Goal: Task Accomplishment & Management: Manage account settings

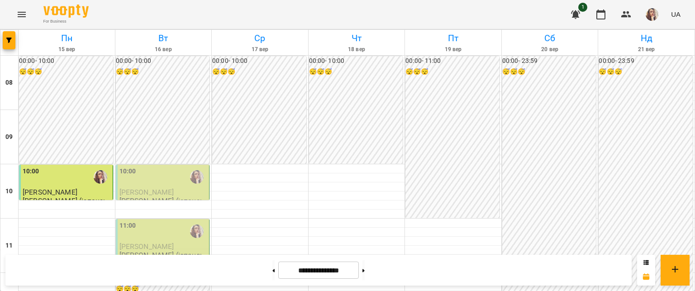
scroll to position [45, 0]
click at [365, 271] on button at bounding box center [363, 270] width 2 height 20
type input "**********"
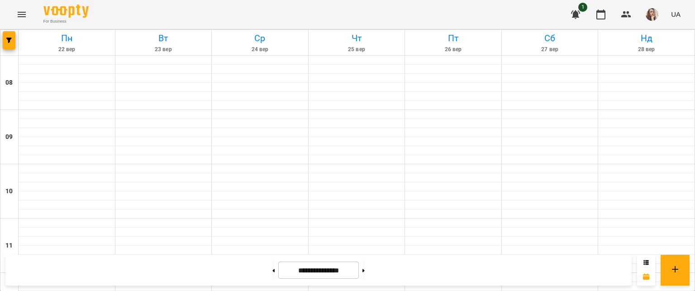
scroll to position [0, 0]
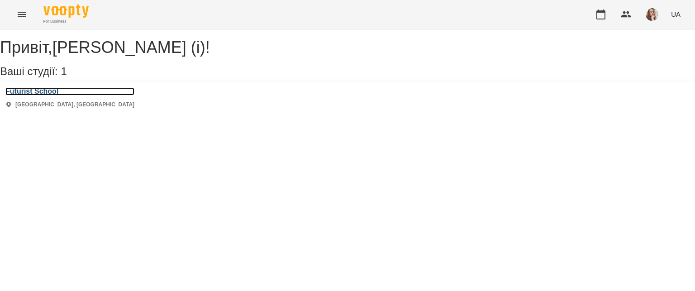
click at [31, 95] on h3 "Futurist School" at bounding box center [69, 91] width 129 height 8
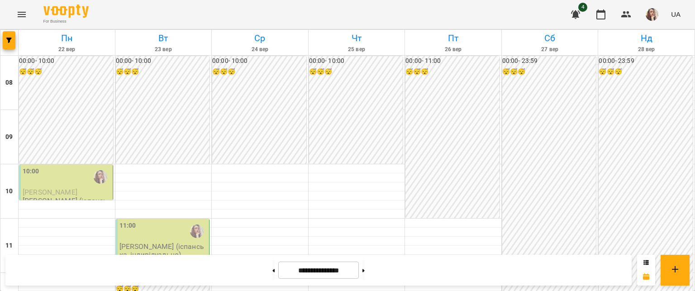
scroll to position [90, 0]
click at [272, 271] on icon at bounding box center [273, 271] width 2 height 4
type input "**********"
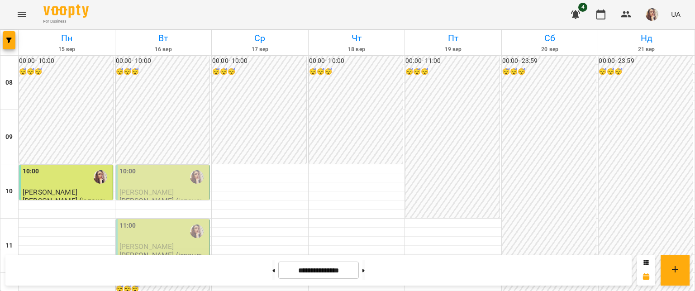
scroll to position [45, 0]
click at [139, 167] on div "10:00" at bounding box center [163, 177] width 88 height 21
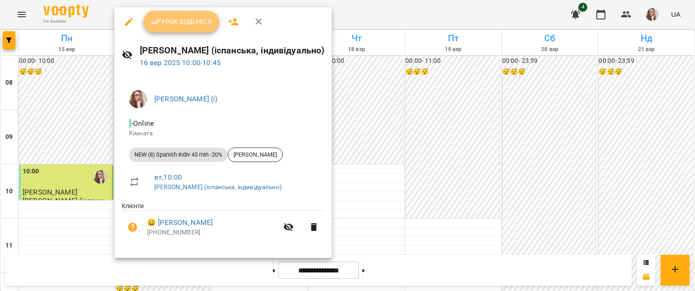
click at [172, 27] on span "Урок відбувся" at bounding box center [182, 21] width 62 height 11
